Goal: Find specific page/section: Find specific page/section

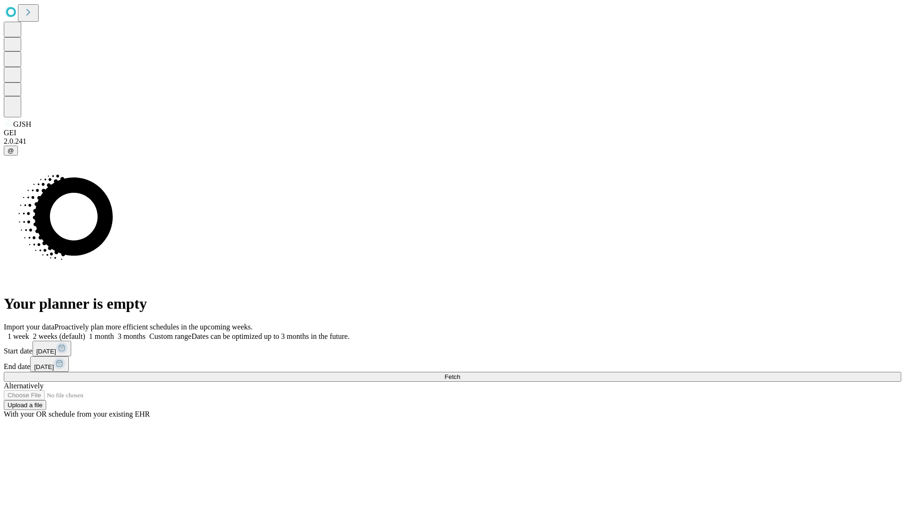
click at [460, 373] on span "Fetch" at bounding box center [452, 376] width 16 height 7
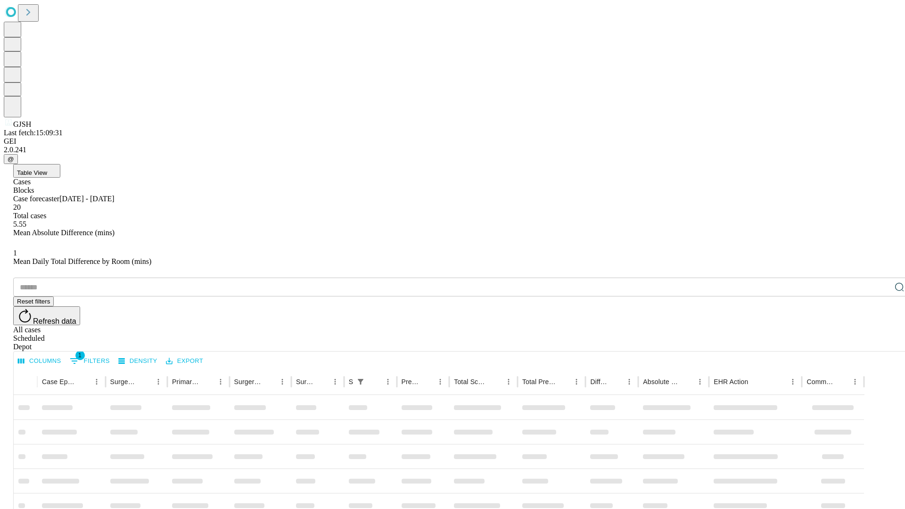
click at [880, 343] on div "Depot" at bounding box center [461, 347] width 897 height 8
